Goal: Task Accomplishment & Management: Manage account settings

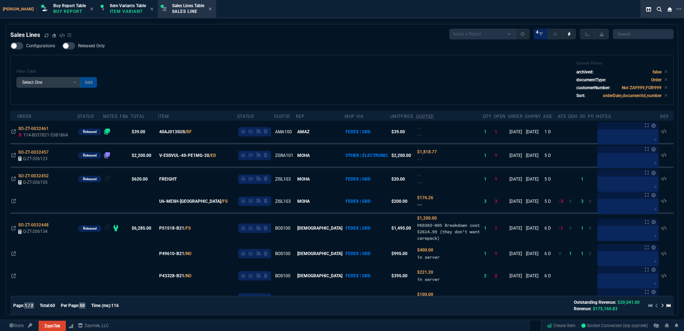
select select "1: BROV"
select select
click at [290, 55] on div "Configurations Released Only Filter Table Select One Add Filter () Age () ATS (…" at bounding box center [341, 73] width 663 height 63
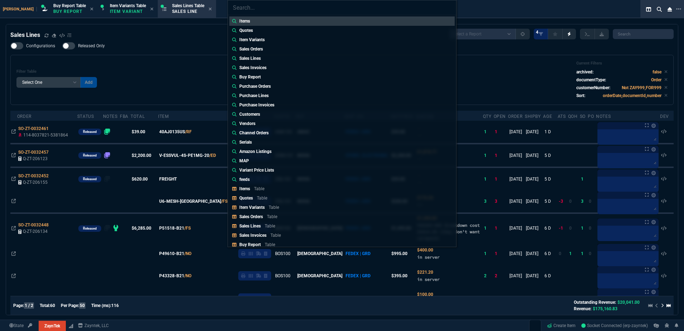
type input "Quotes: Q-ZT-206161"
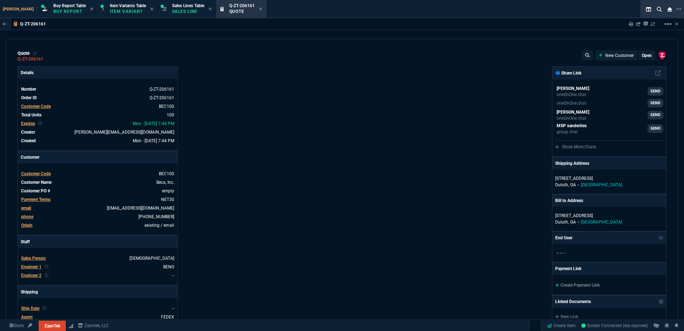
type input "18"
type input "495"
type input "16"
type input "295"
type input "3"
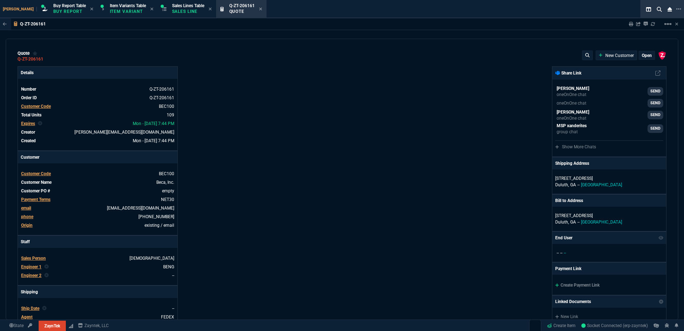
type input "5"
type input "49"
type input "386"
type input "33"
type input "75"
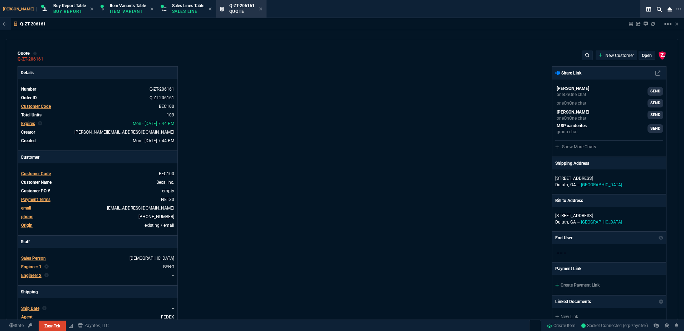
type input "14"
type input "20"
type input "13"
type input "30"
type input "38"
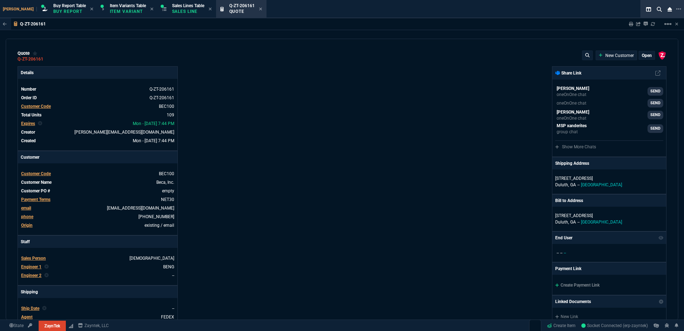
type input "180"
type input "73"
type input "80"
type input "16"
type input "4"
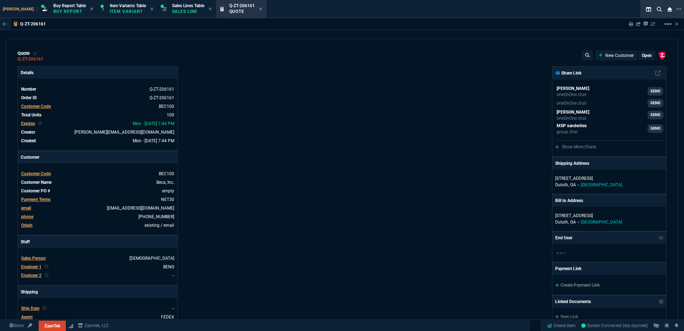
type input "29"
type input "200"
type input "54"
type input "325"
type input "58"
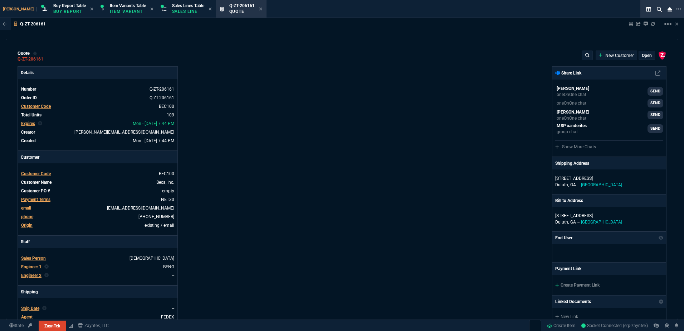
type input "55"
type input "47"
type input "45"
type input "68"
type input "85"
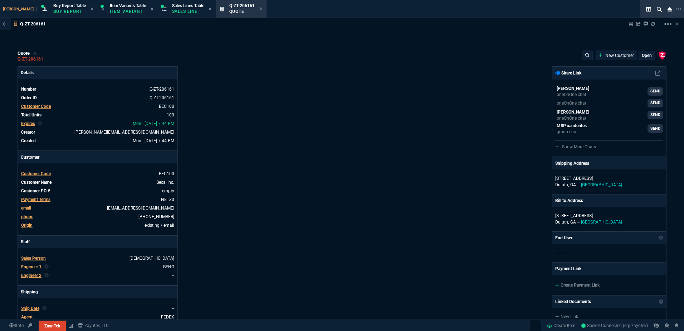
type input "80"
type input "4"
type input "43"
type input "75"
type input "14"
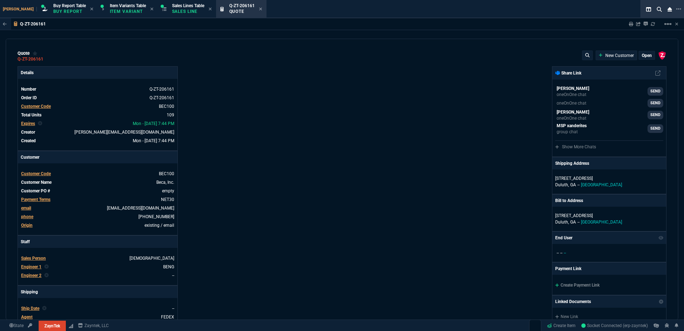
type input "10"
type input "47"
type input "35"
type input "0"
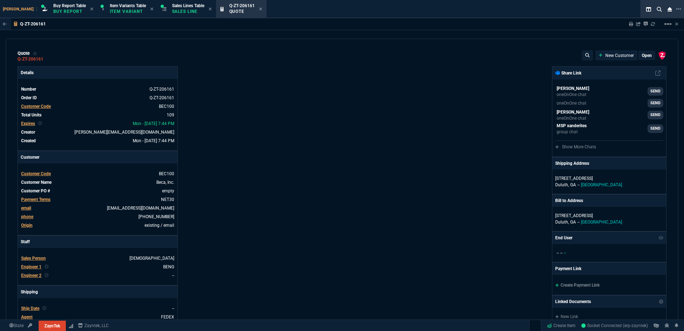
type input "12"
type input "535"
type input "55"
type input "54"
type input "53"
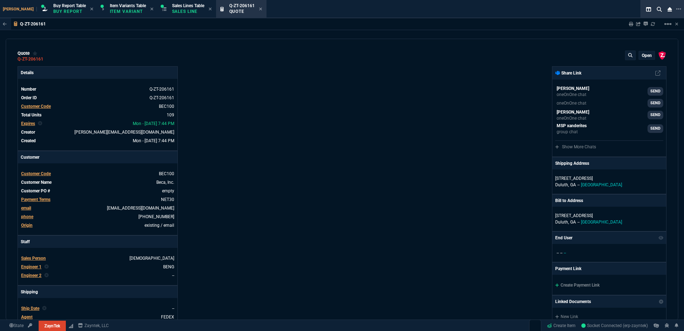
type input "84"
type input "55"
type input "78"
type input "61"
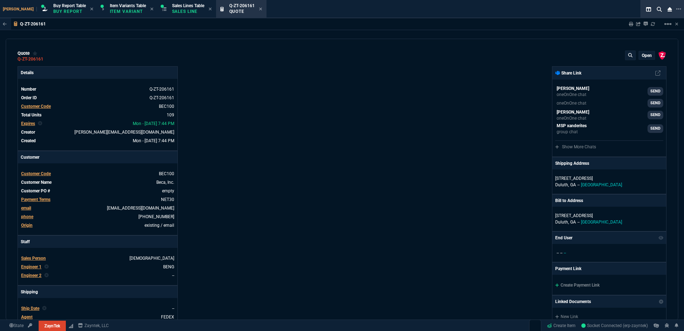
type input "46"
type input "34"
type input "73"
type input "35"
type input "86"
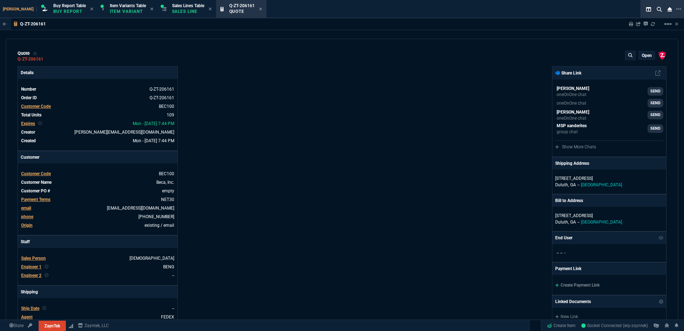
type input "31"
type input "76"
type input "55"
type input "56"
type input "42"
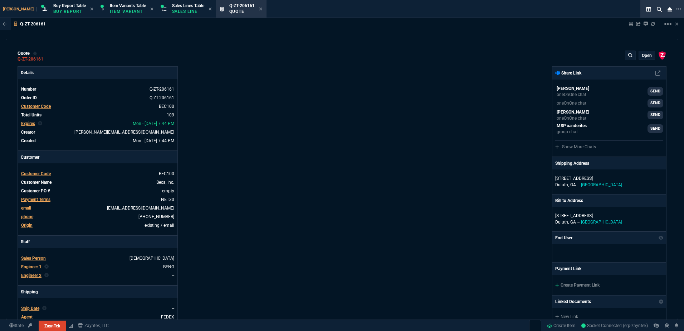
type input "54"
type input "11"
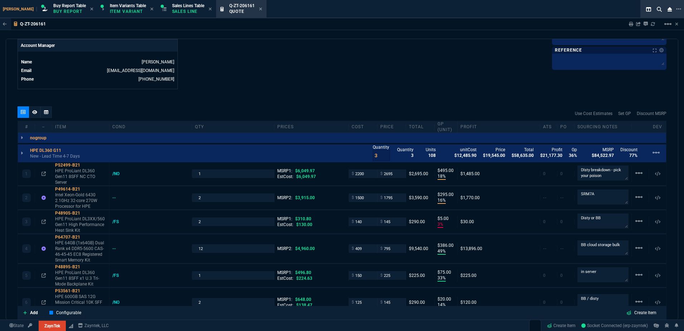
scroll to position [322, 0]
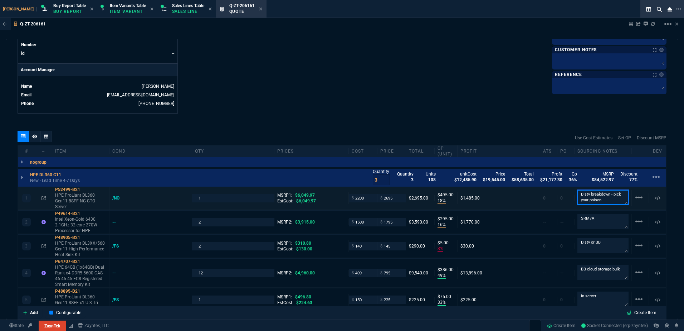
click at [603, 198] on textarea "DIsty breakdown - pick your poison" at bounding box center [602, 197] width 51 height 15
drag, startPoint x: 377, startPoint y: 113, endPoint x: 492, endPoint y: 96, distance: 116.8
click at [259, 9] on icon at bounding box center [260, 9] width 3 height 3
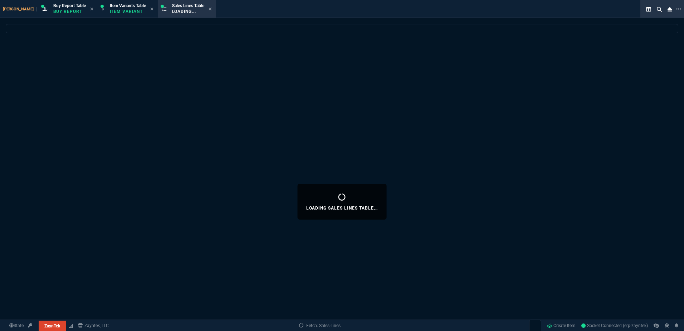
select select
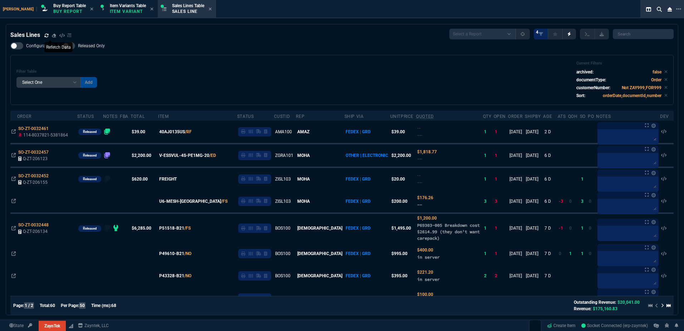
click at [45, 36] on icon at bounding box center [46, 35] width 4 height 4
